Goal: Navigation & Orientation: Find specific page/section

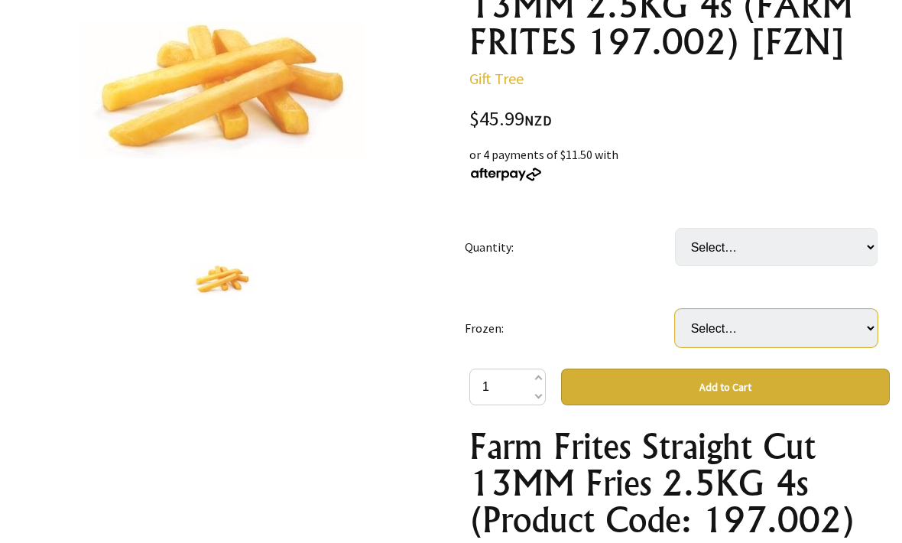
click at [754, 320] on select "Select… Only available in Christchurch" at bounding box center [776, 329] width 203 height 38
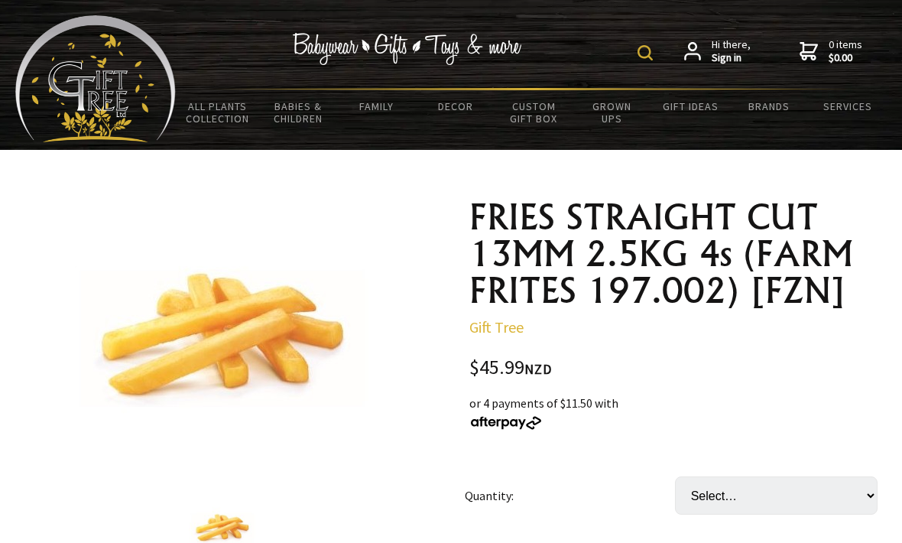
click at [864, 108] on link "Services" at bounding box center [847, 106] width 79 height 32
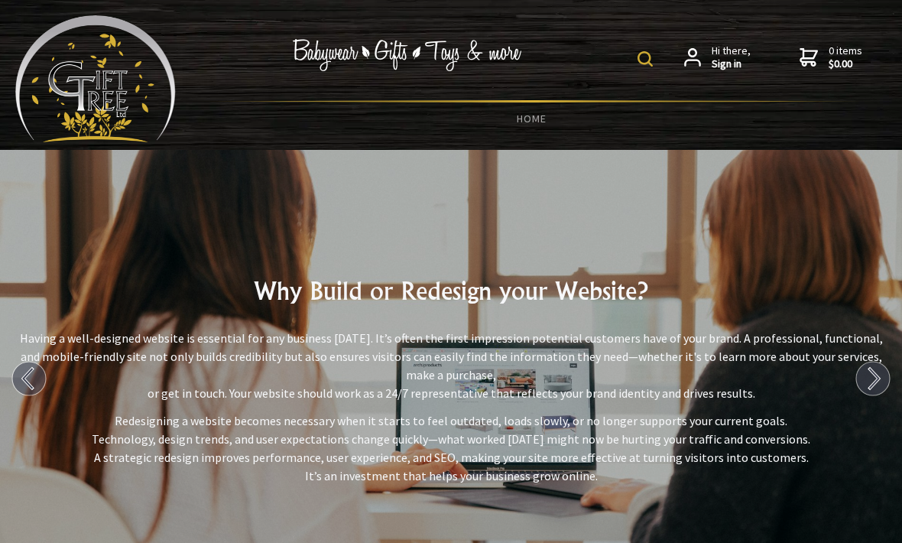
click at [524, 126] on link "HOME" at bounding box center [531, 118] width 711 height 32
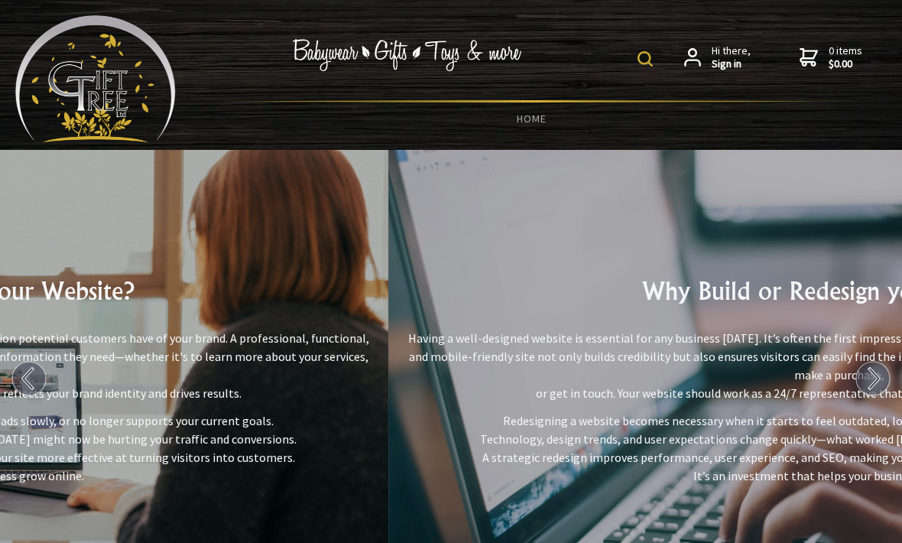
click at [544, 111] on link "HOME" at bounding box center [531, 118] width 711 height 32
